Goal: Task Accomplishment & Management: Manage account settings

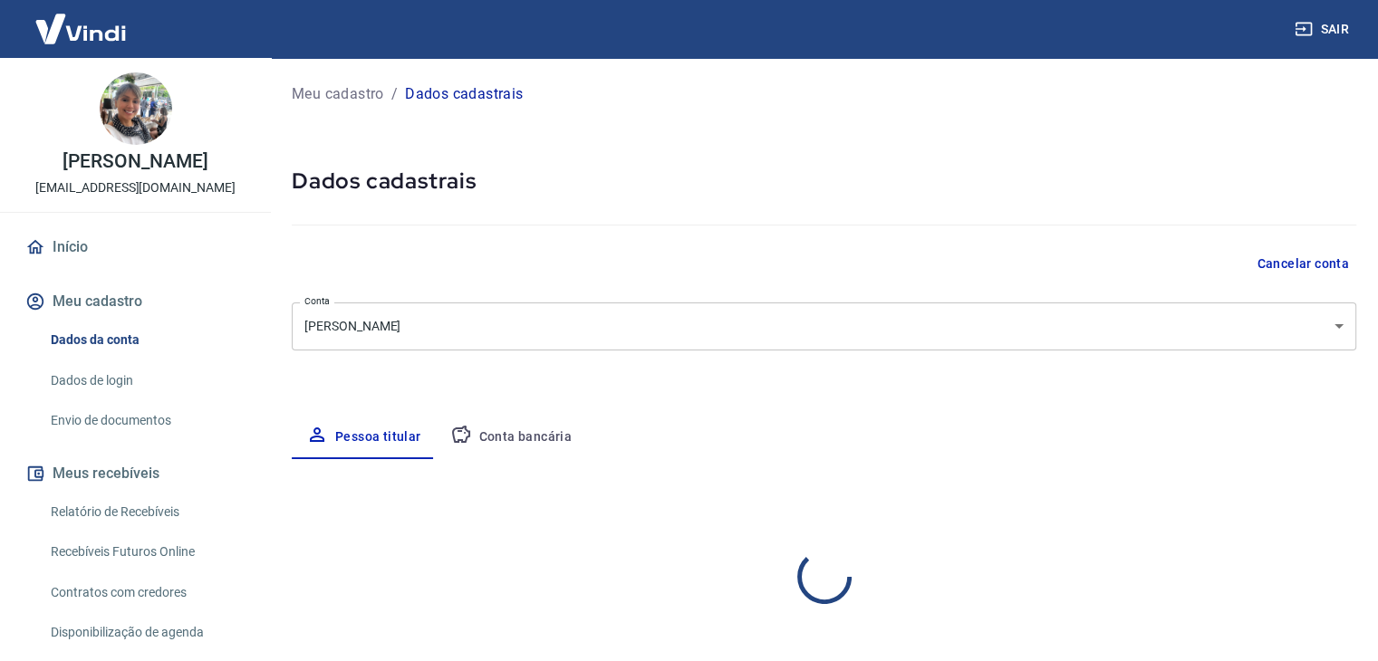
select select "PA"
select select "business"
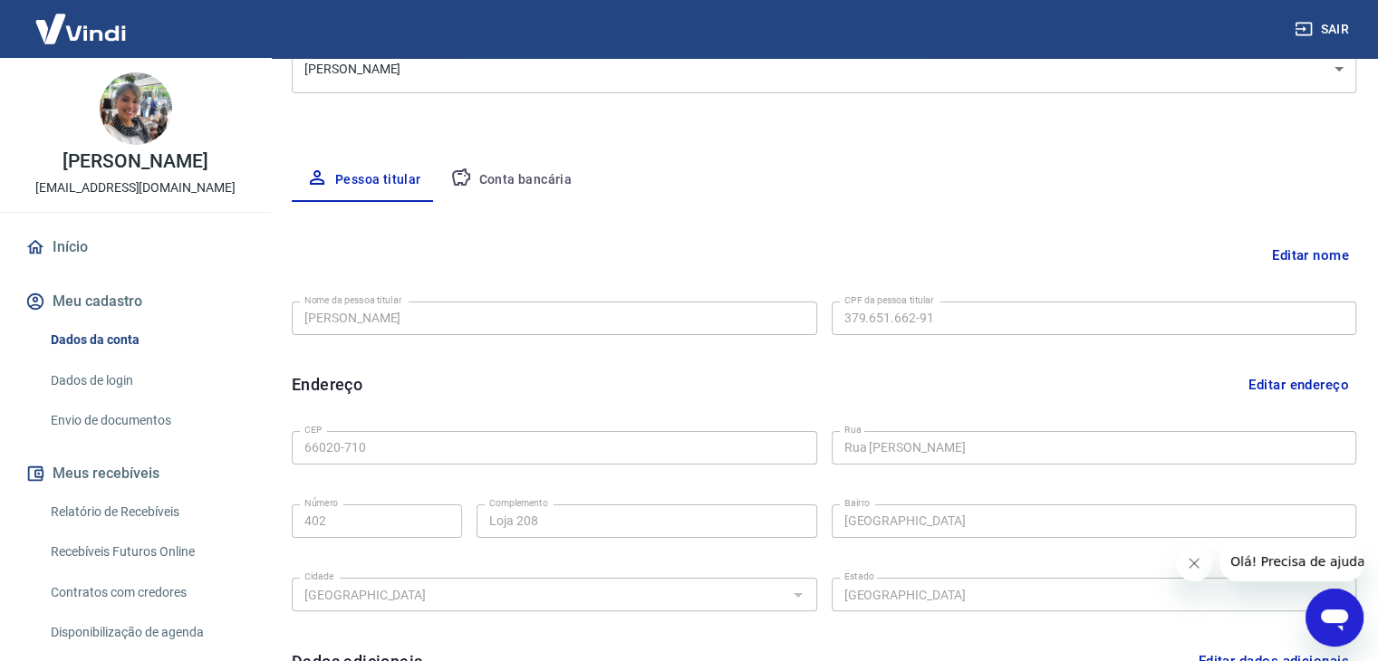
scroll to position [245, 0]
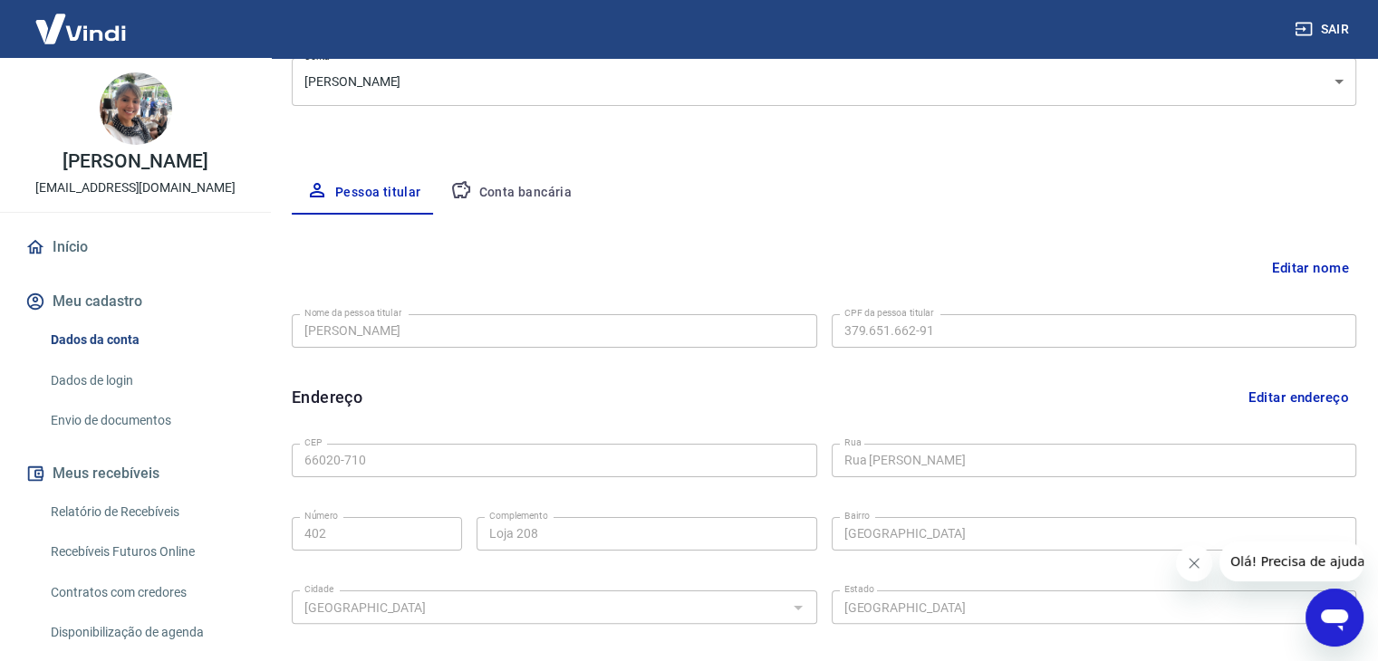
click at [543, 180] on button "Conta bancária" at bounding box center [511, 192] width 151 height 43
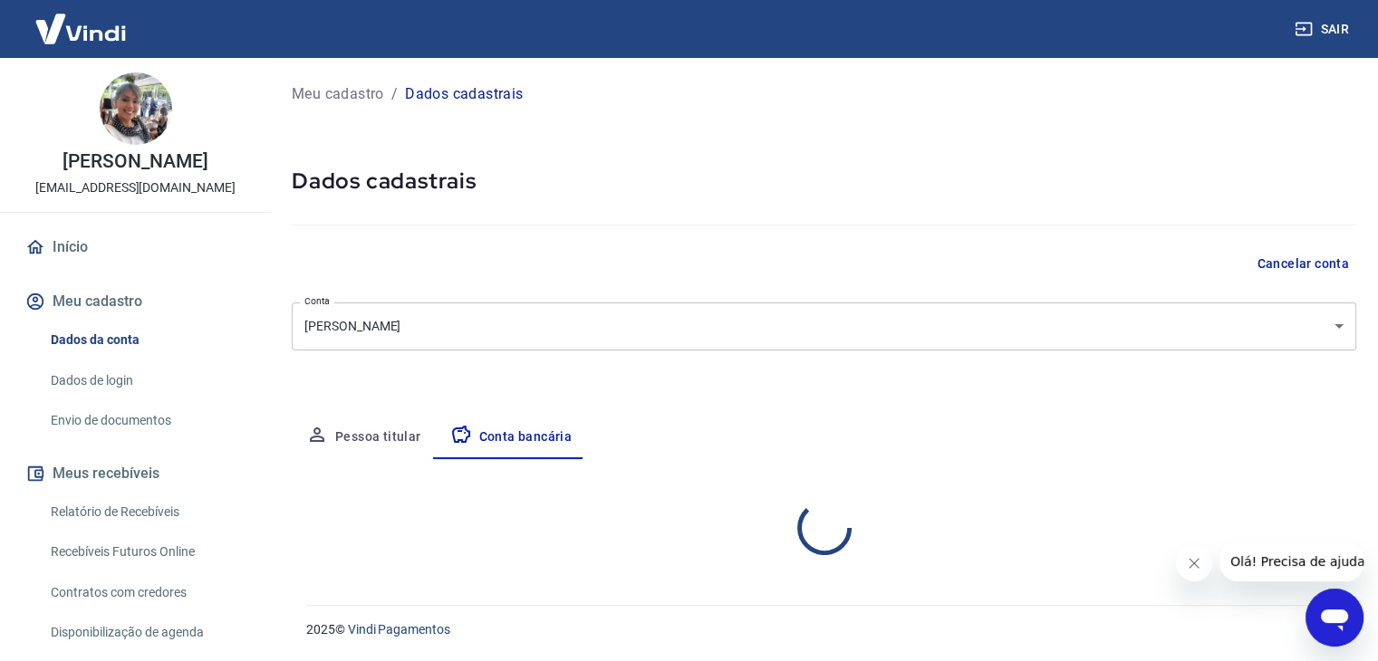
scroll to position [0, 0]
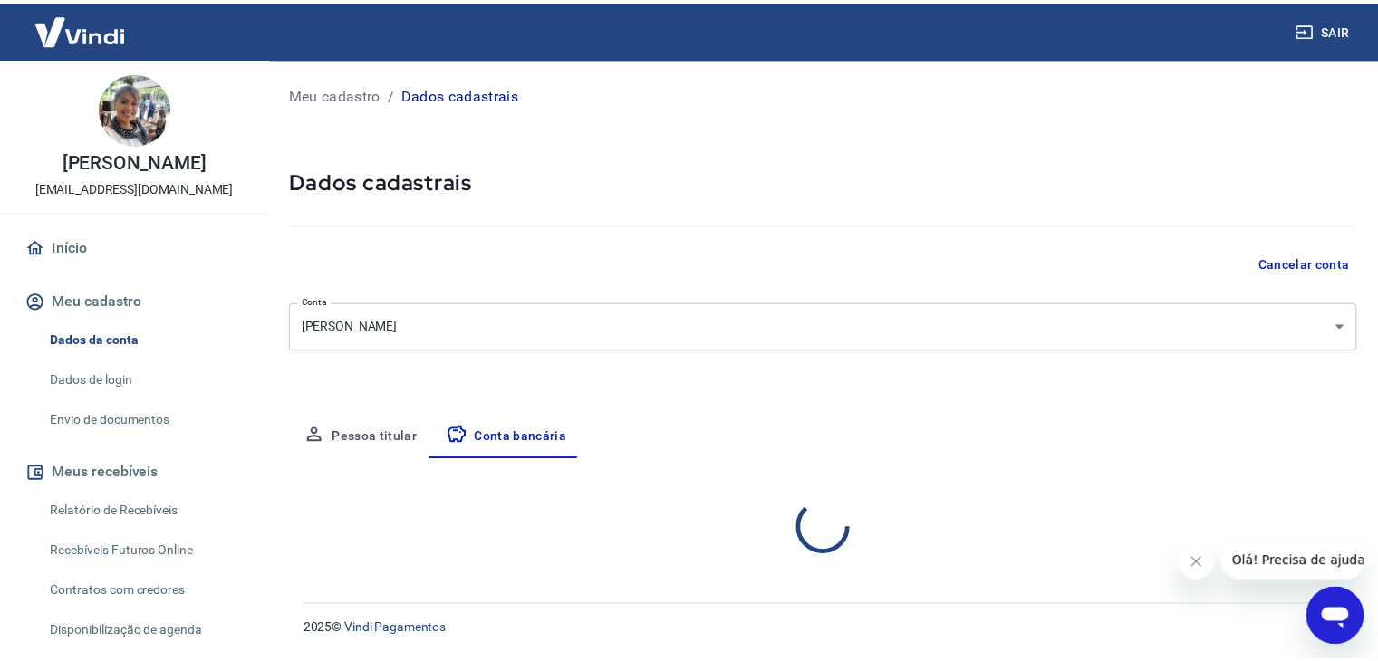
select select "1"
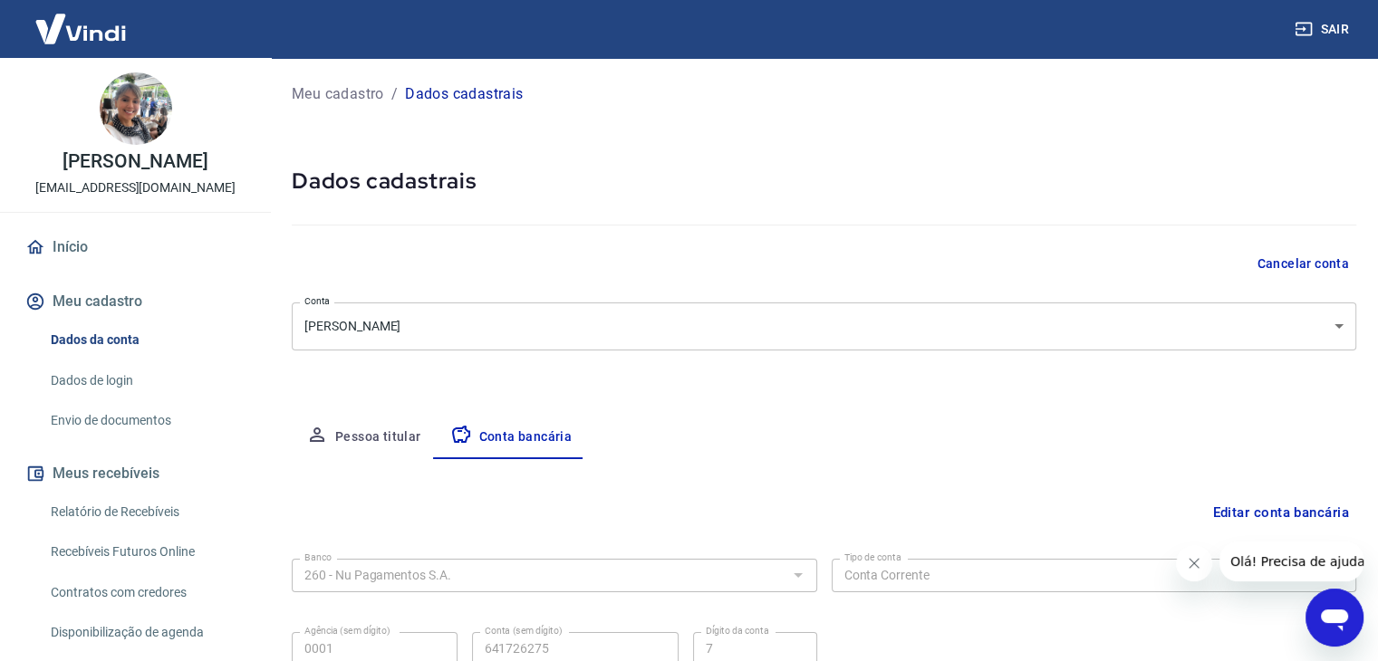
click at [592, 186] on h5 "Dados cadastrais" at bounding box center [824, 181] width 1064 height 29
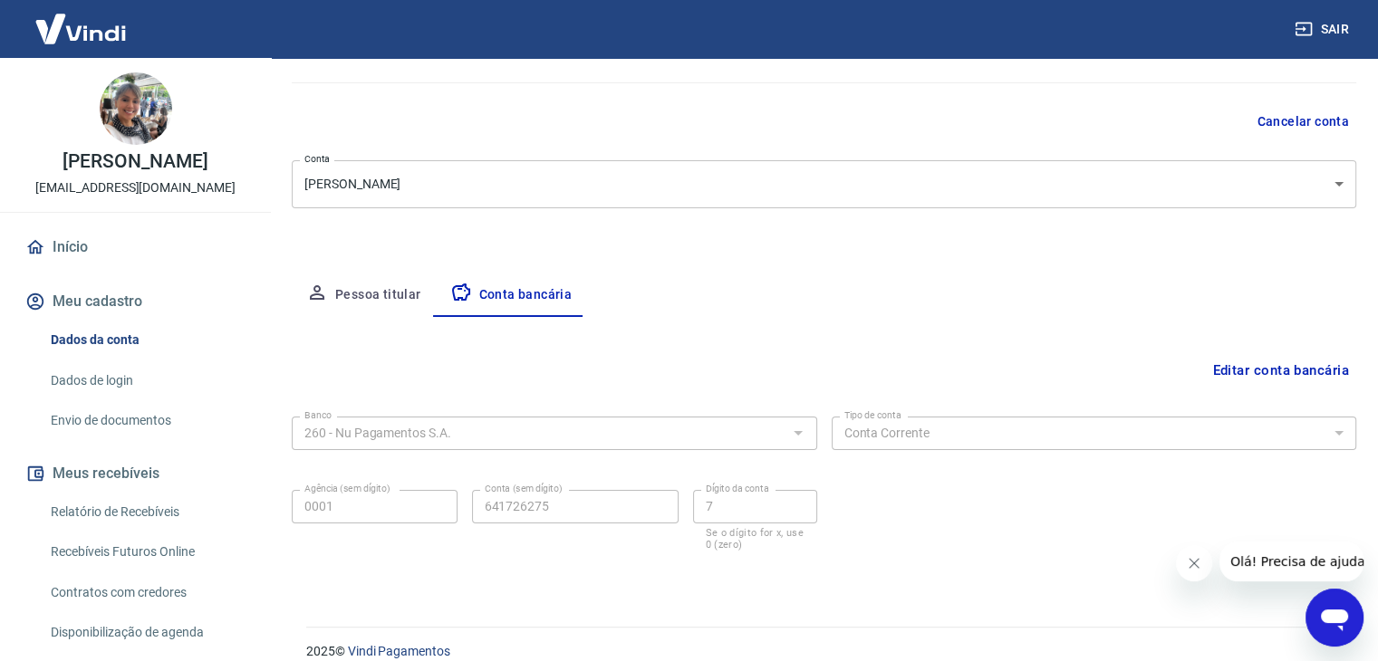
scroll to position [163, 0]
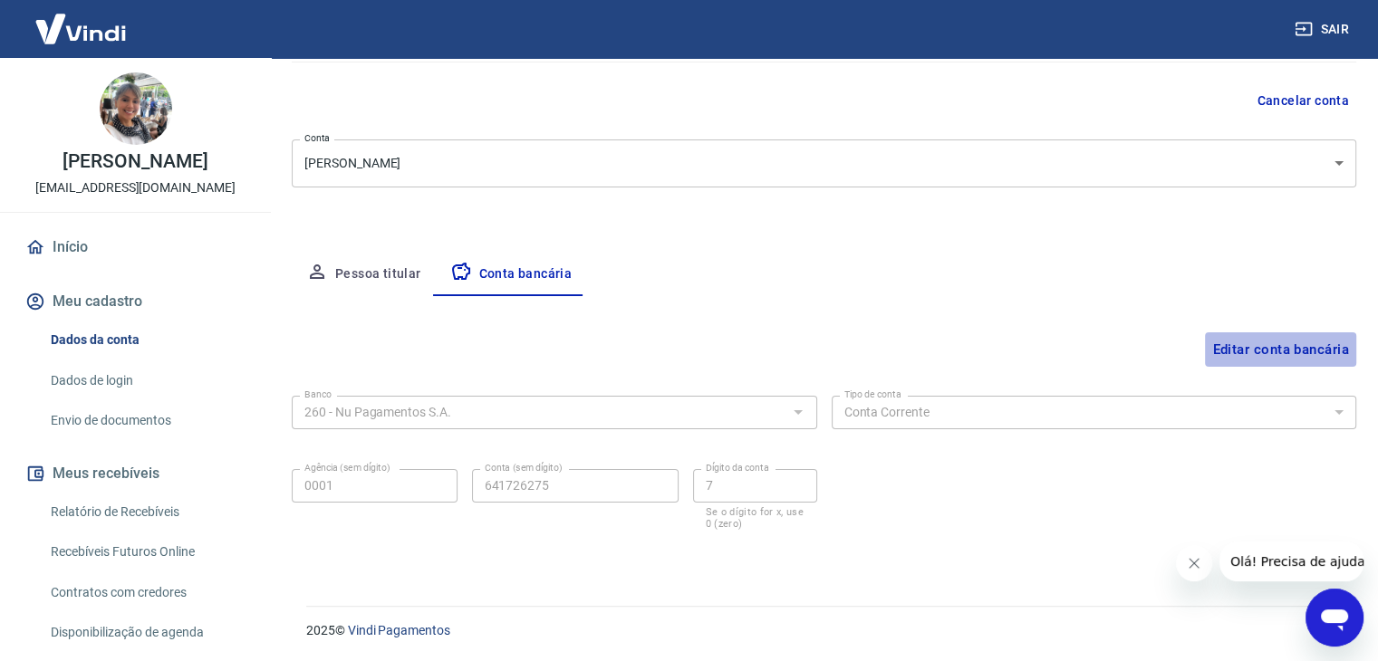
click at [1246, 350] on button "Editar conta bancária" at bounding box center [1280, 349] width 151 height 34
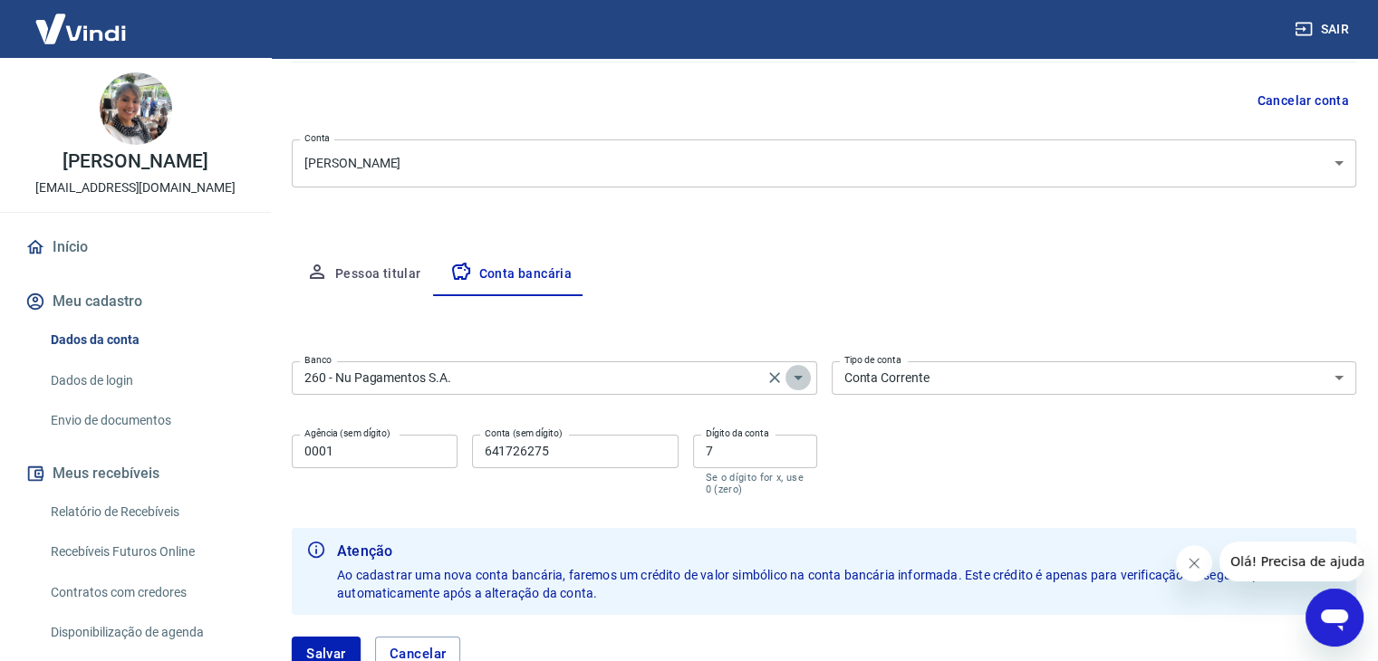
click at [797, 378] on icon "Abrir" at bounding box center [797, 378] width 9 height 5
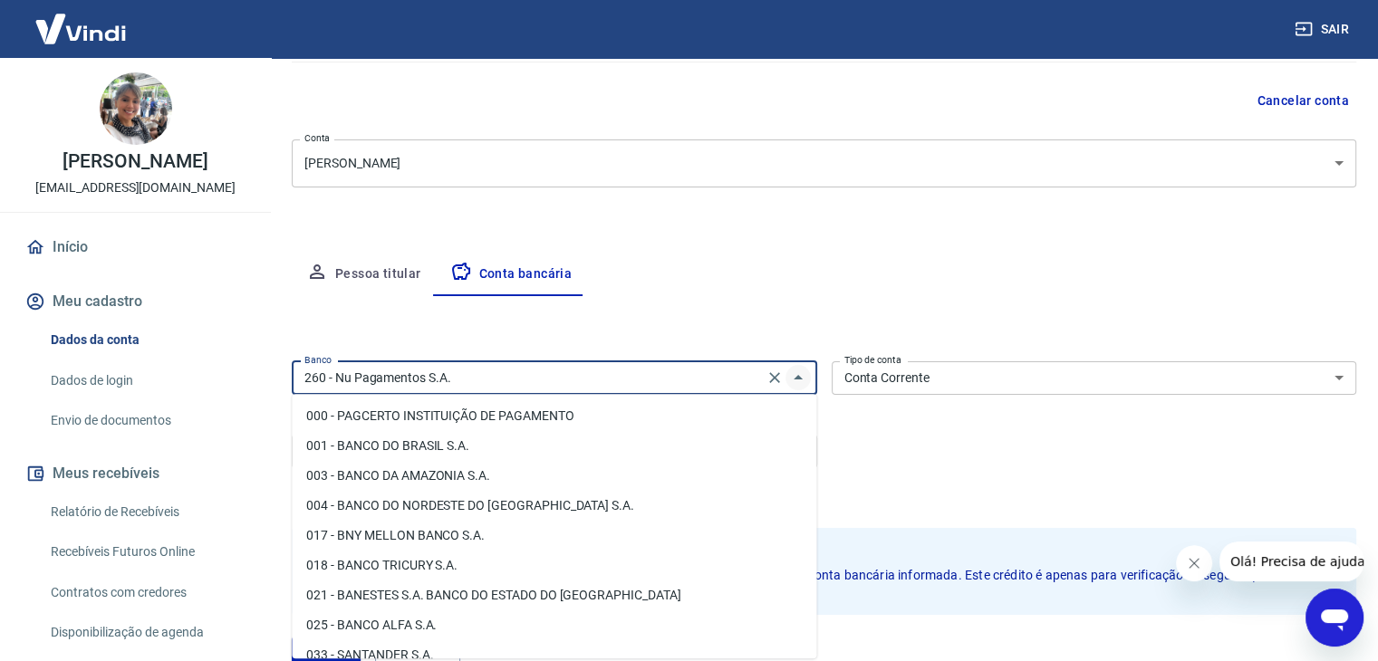
scroll to position [1256, 0]
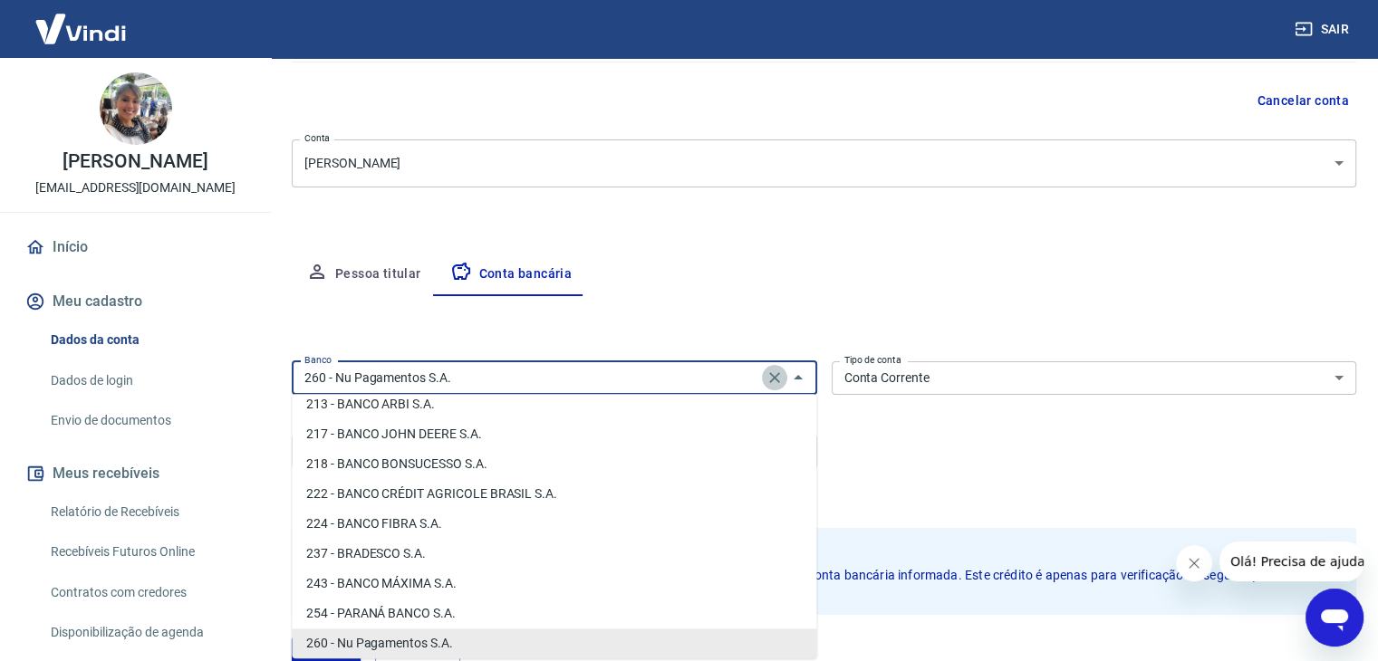
click at [768, 377] on icon "Clear" at bounding box center [774, 378] width 18 height 18
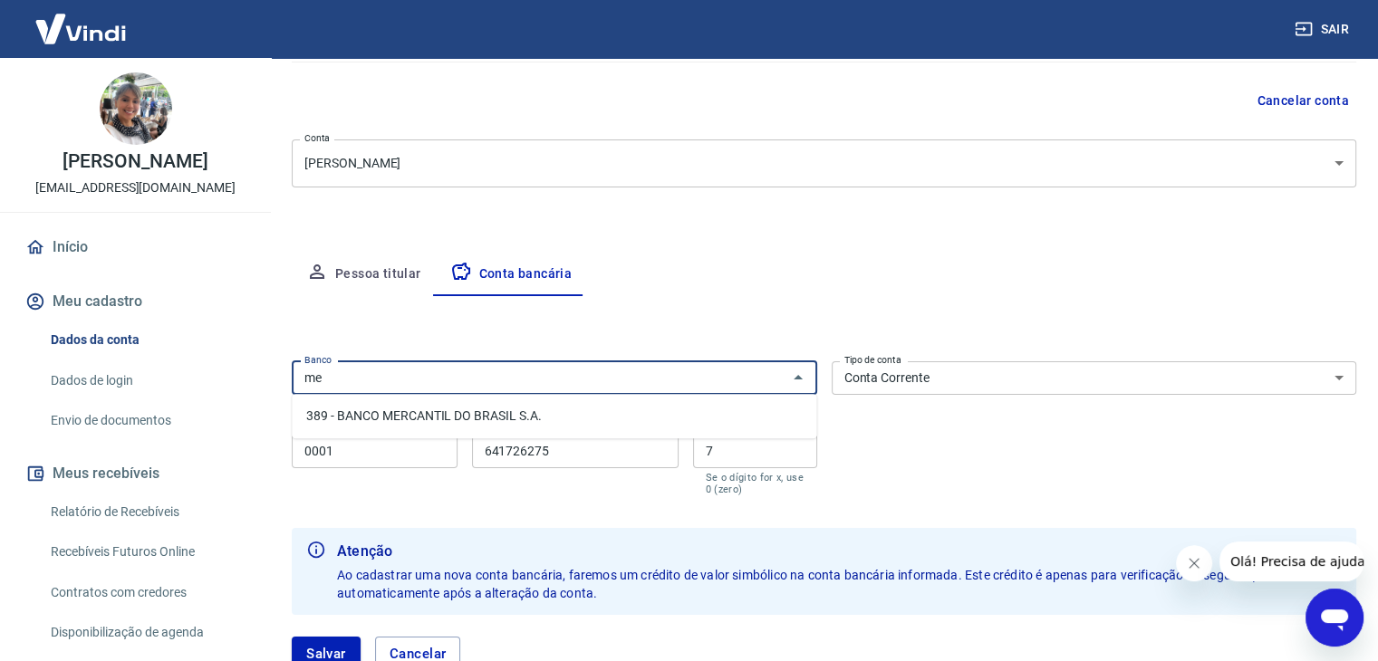
type input "m"
type input "323"
